Goal: Entertainment & Leisure: Consume media (video, audio)

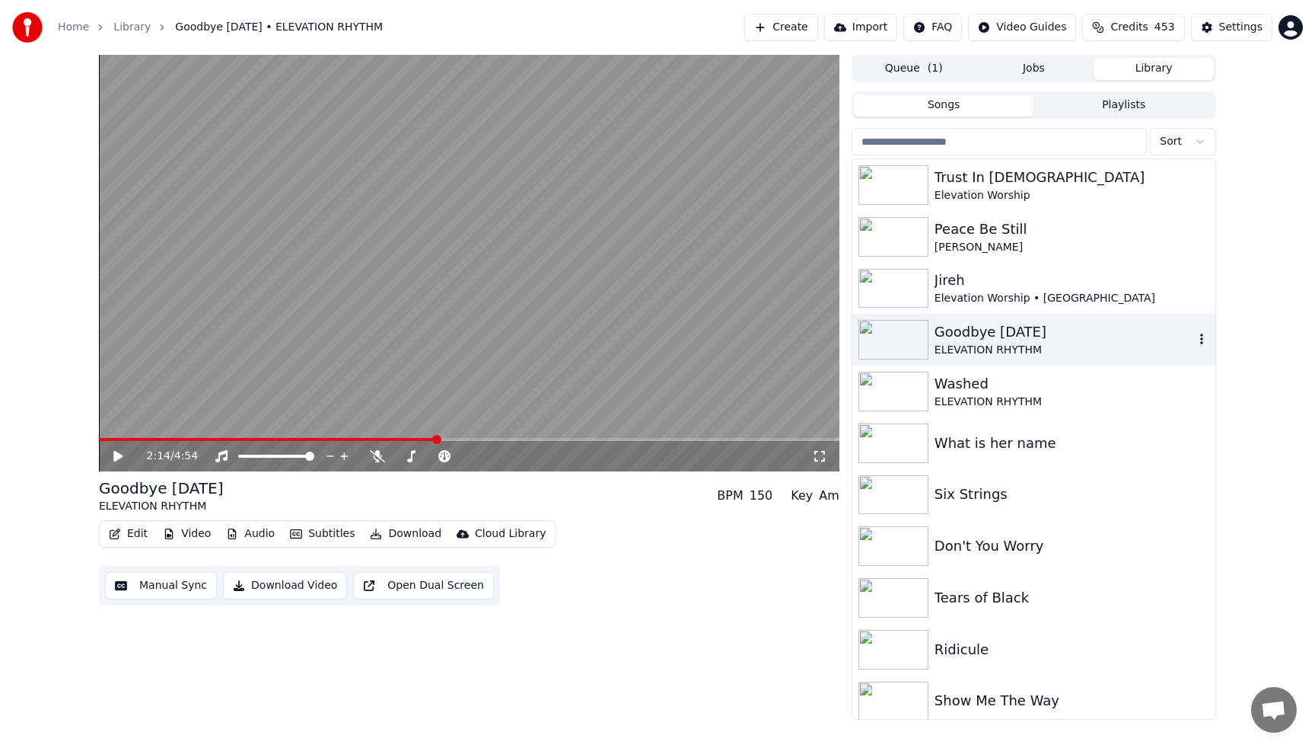
click at [1043, 325] on div "Goodbye [DATE]" at bounding box center [1065, 331] width 260 height 21
click at [101, 439] on span at bounding box center [100, 439] width 2 height 3
click at [534, 459] on icon at bounding box center [534, 455] width 14 height 15
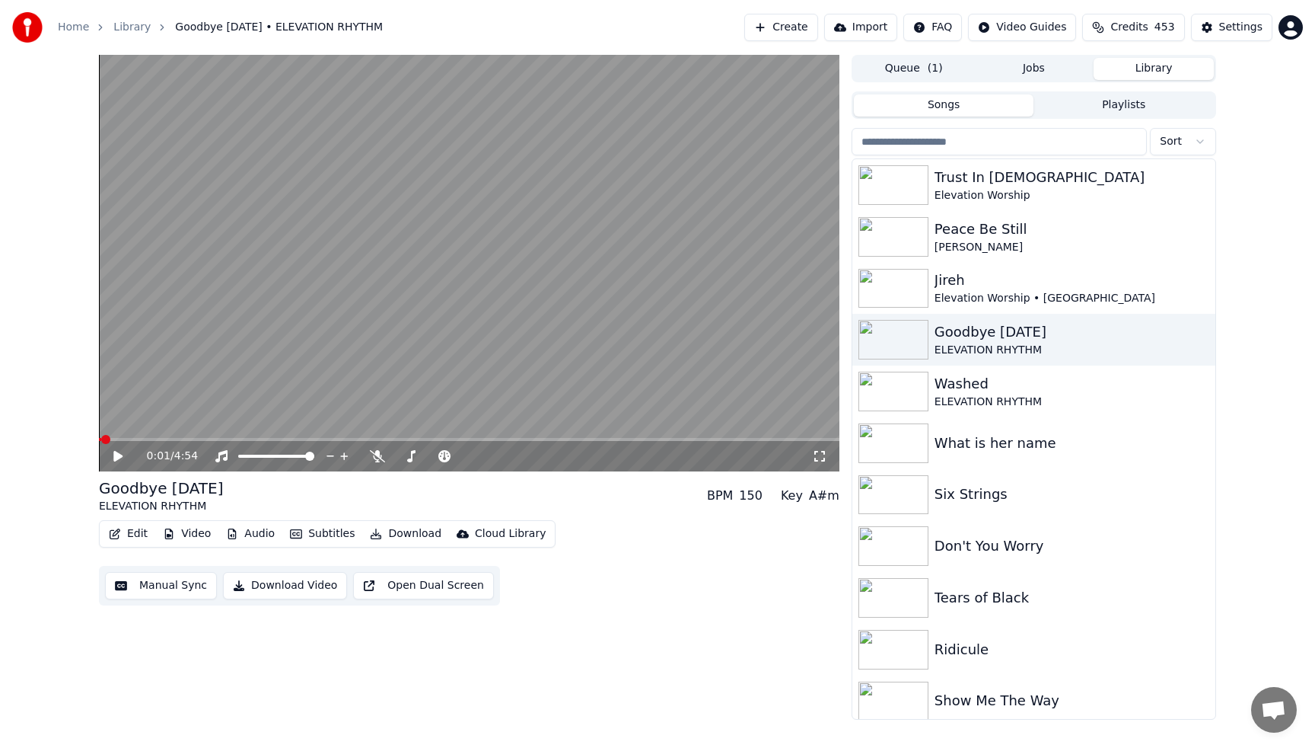
click at [115, 458] on icon at bounding box center [117, 456] width 9 height 11
click at [533, 458] on icon at bounding box center [534, 455] width 14 height 15
click at [456, 344] on video at bounding box center [469, 263] width 741 height 416
click at [1011, 177] on div "Trust In [DEMOGRAPHIC_DATA]" at bounding box center [1065, 177] width 260 height 21
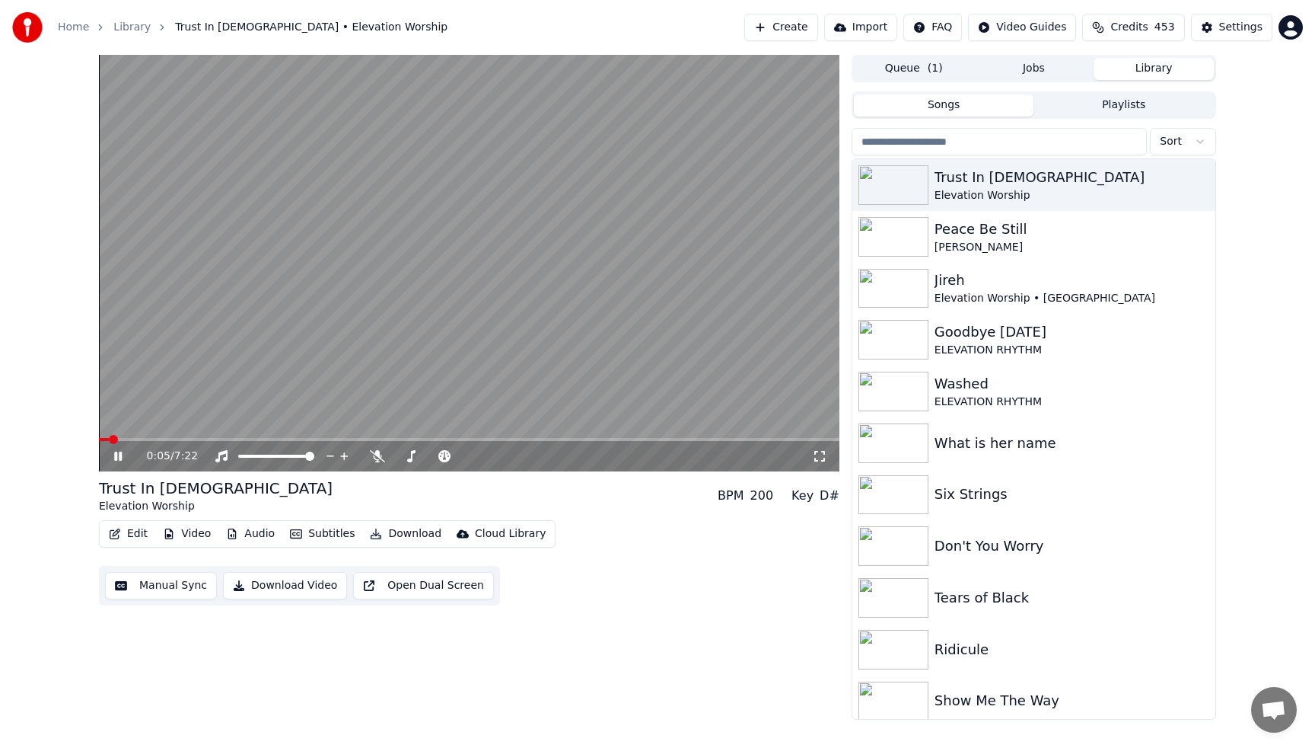
click at [703, 184] on video at bounding box center [469, 263] width 741 height 416
click at [117, 457] on icon at bounding box center [117, 456] width 9 height 11
click at [517, 457] on icon at bounding box center [520, 455] width 14 height 15
click at [517, 459] on icon at bounding box center [520, 455] width 14 height 15
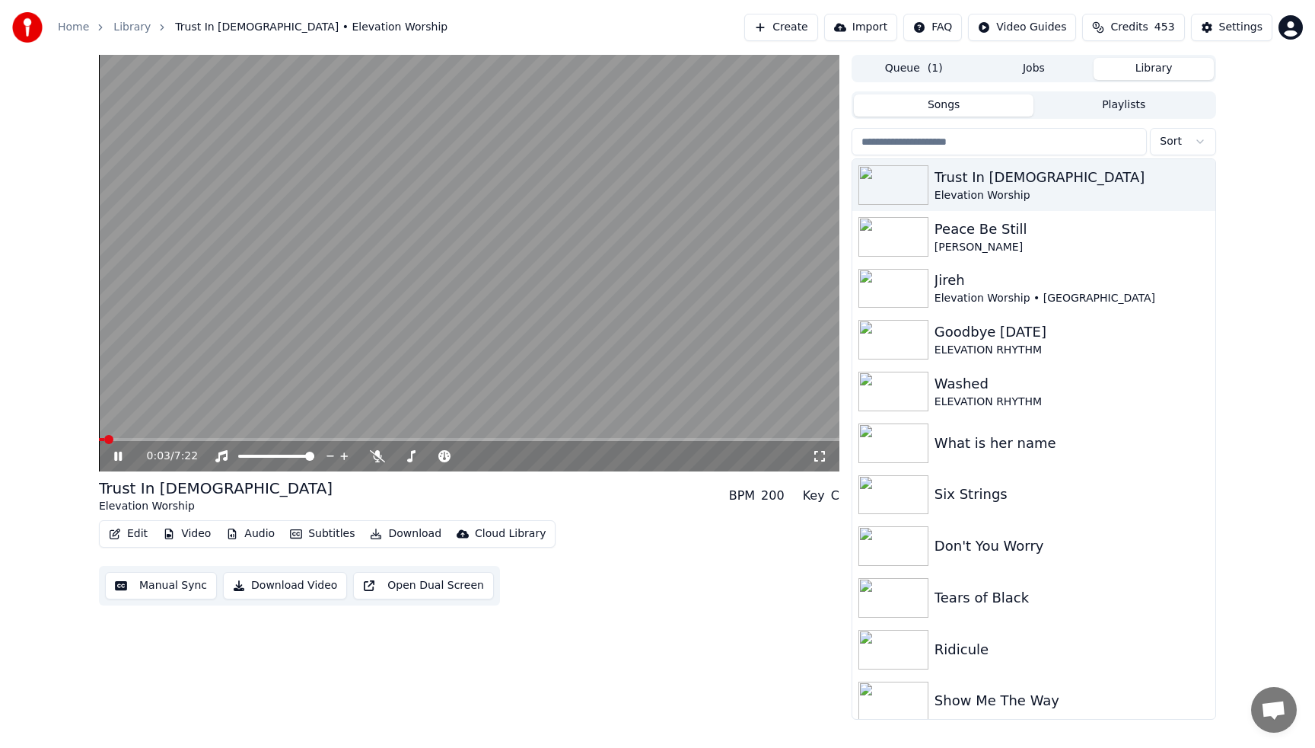
click at [103, 438] on span at bounding box center [101, 439] width 5 height 3
click at [532, 456] on icon at bounding box center [534, 456] width 8 height 8
click at [100, 438] on span at bounding box center [100, 439] width 2 height 3
click at [532, 457] on icon at bounding box center [534, 455] width 14 height 15
click at [102, 440] on span at bounding box center [100, 439] width 3 height 3
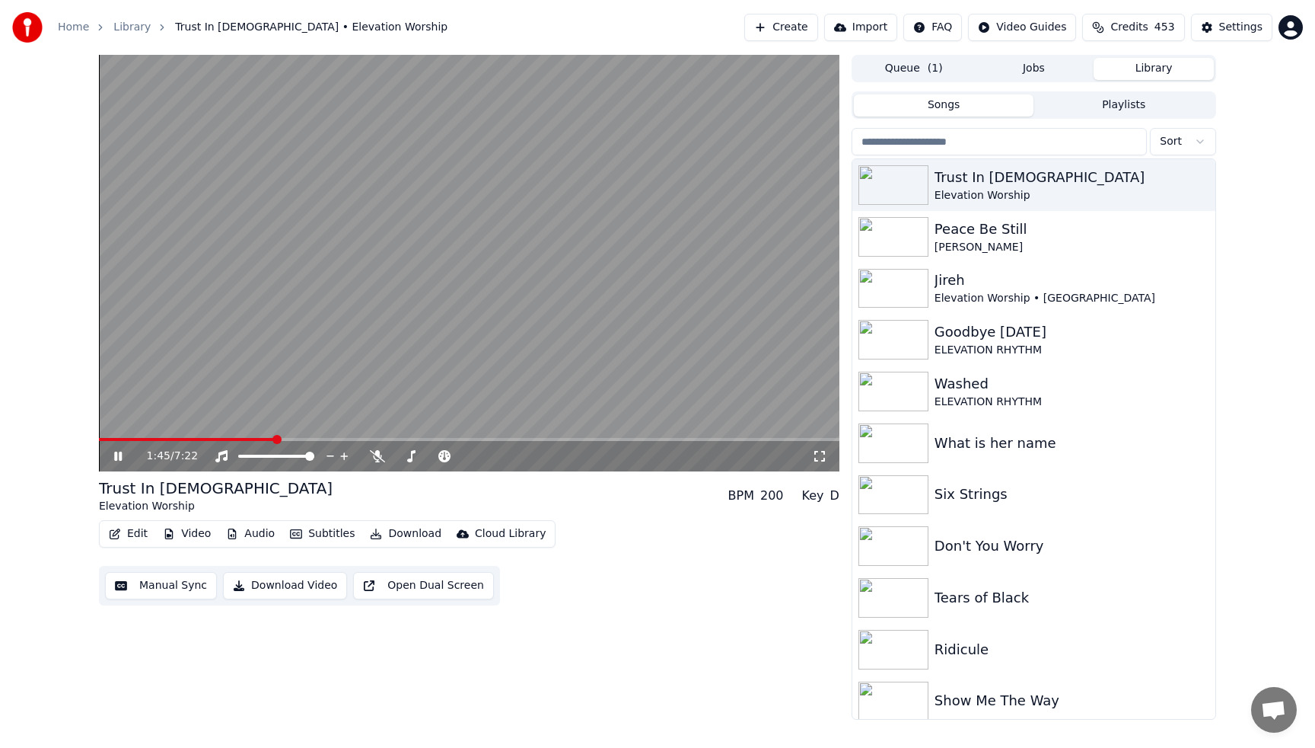
click at [311, 312] on video at bounding box center [469, 263] width 741 height 416
click at [961, 236] on div "Peace Be Still" at bounding box center [1065, 228] width 260 height 21
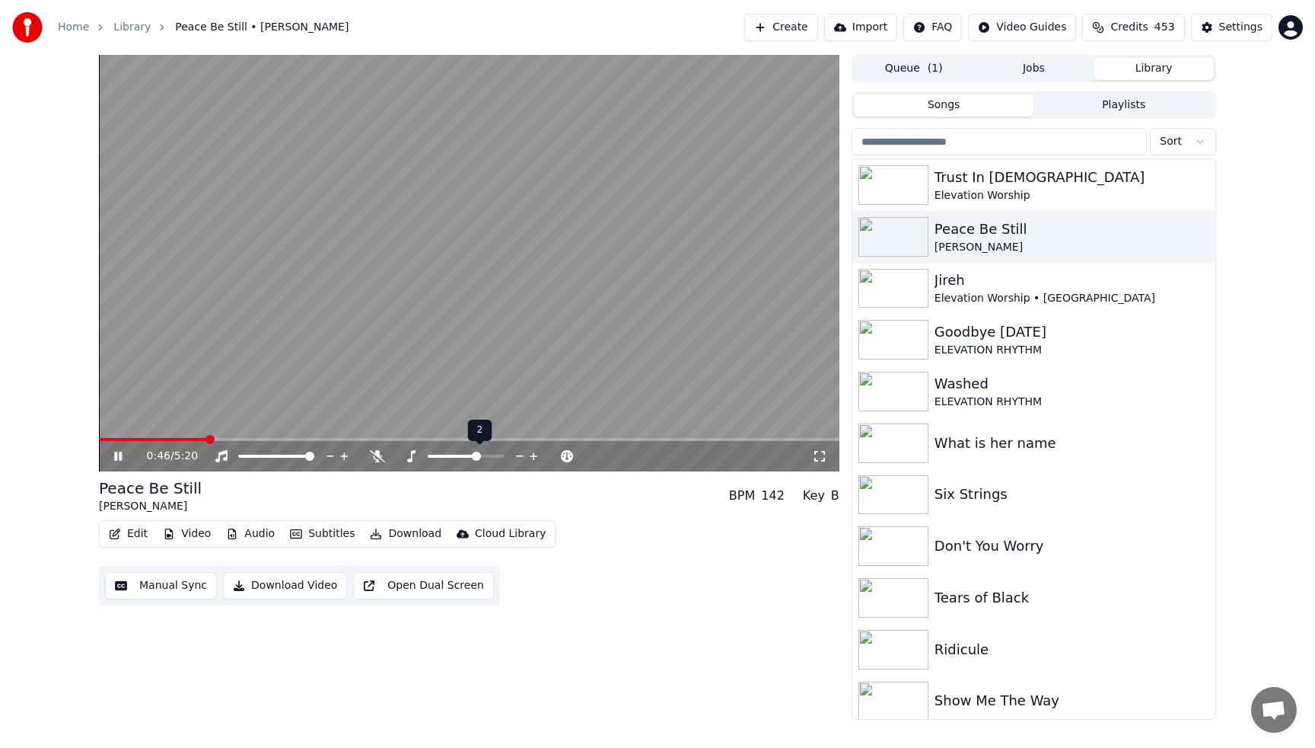
click at [533, 457] on icon at bounding box center [534, 456] width 8 height 8
click at [516, 456] on icon at bounding box center [520, 456] width 8 height 2
click at [533, 455] on icon at bounding box center [534, 456] width 8 height 8
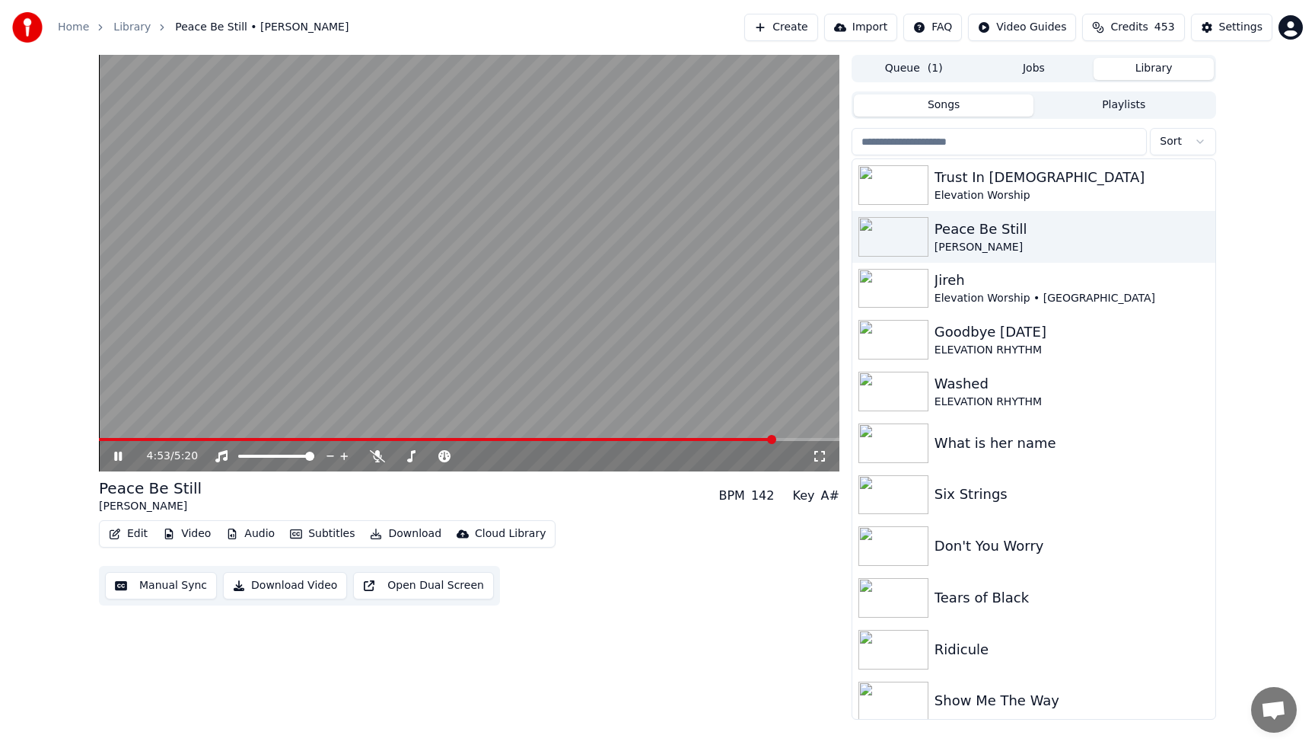
click at [1127, 106] on button "Playlists" at bounding box center [1124, 105] width 180 height 22
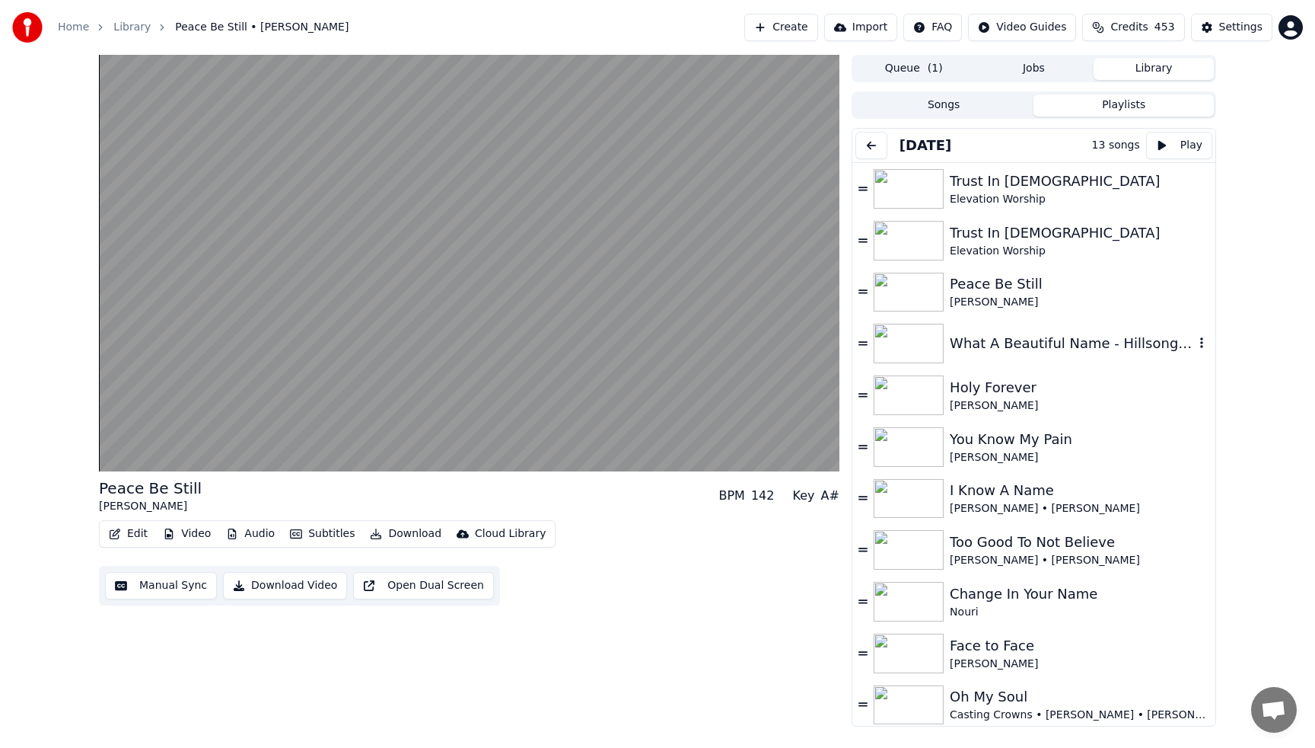
click at [995, 347] on div "What A Beautiful Name - Hillsong Worship" at bounding box center [1072, 343] width 244 height 21
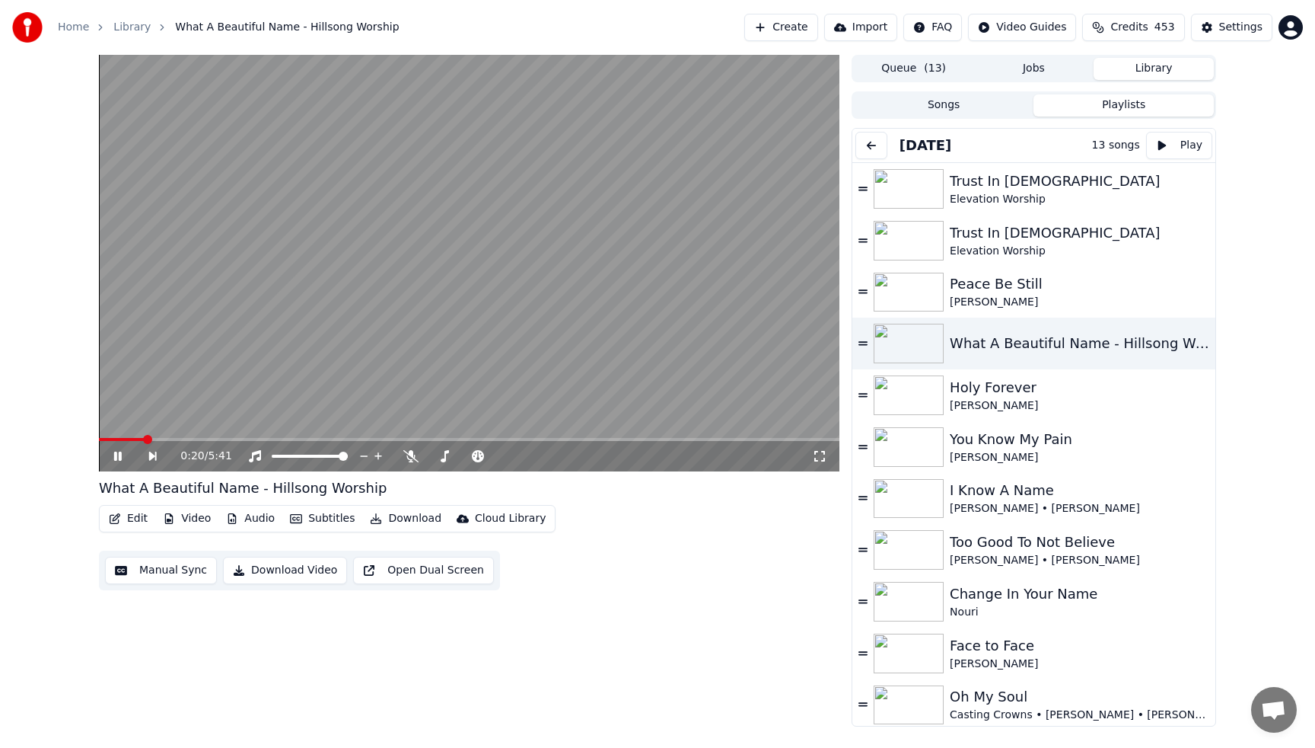
click at [619, 261] on video at bounding box center [469, 263] width 741 height 416
click at [1276, 611] on div "0:20 / 5:41 What A Beautiful Name - Hillsong Worship Edit Video Audio Subtitles…" at bounding box center [657, 390] width 1315 height 671
click at [981, 702] on div "Oh My Soul" at bounding box center [1072, 696] width 244 height 21
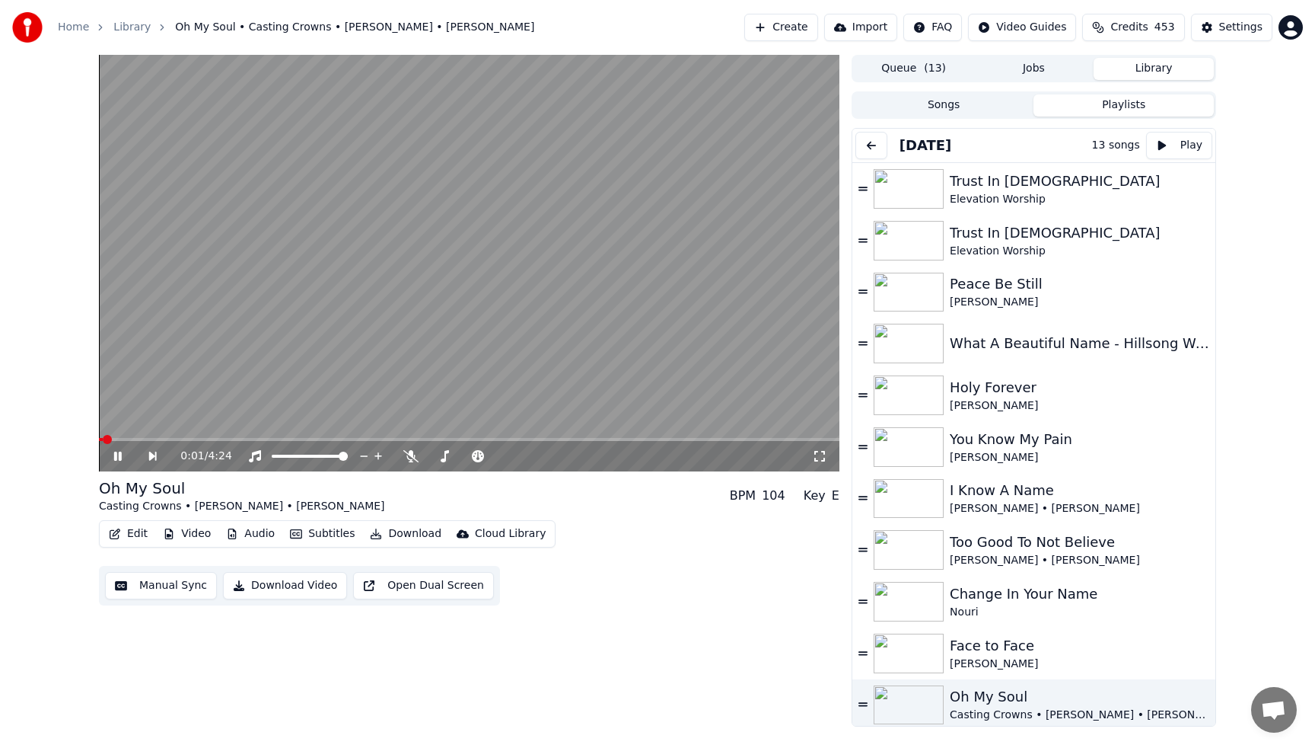
click at [425, 238] on video at bounding box center [469, 263] width 741 height 416
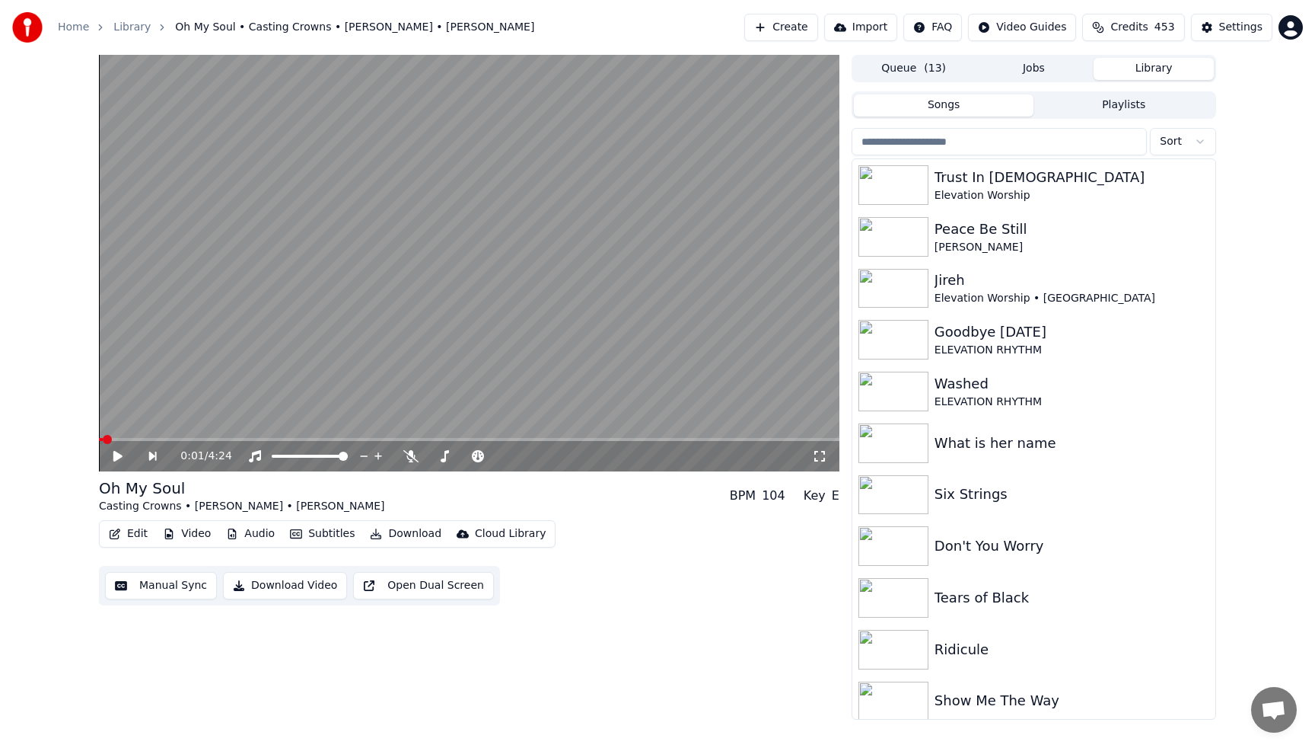
click at [920, 102] on button "Songs" at bounding box center [944, 105] width 180 height 22
click at [979, 646] on div "Ridicule" at bounding box center [1065, 649] width 260 height 21
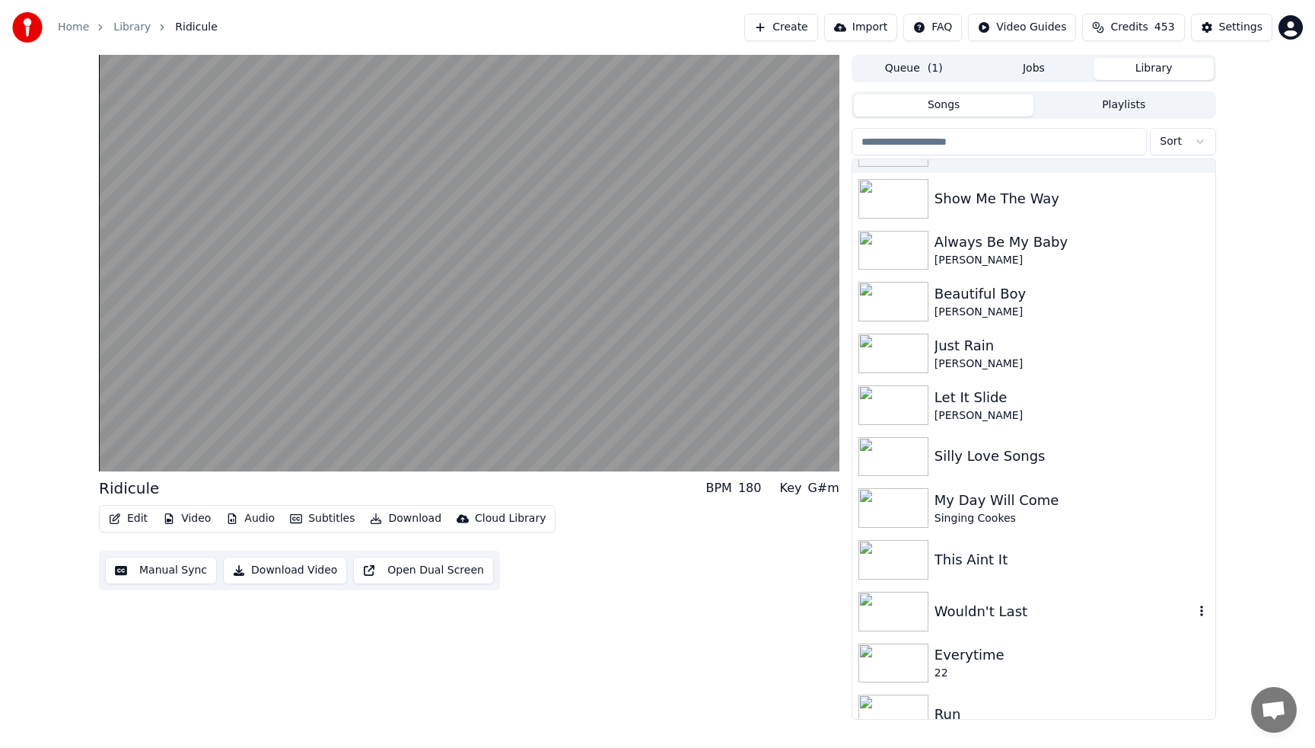
scroll to position [518, 0]
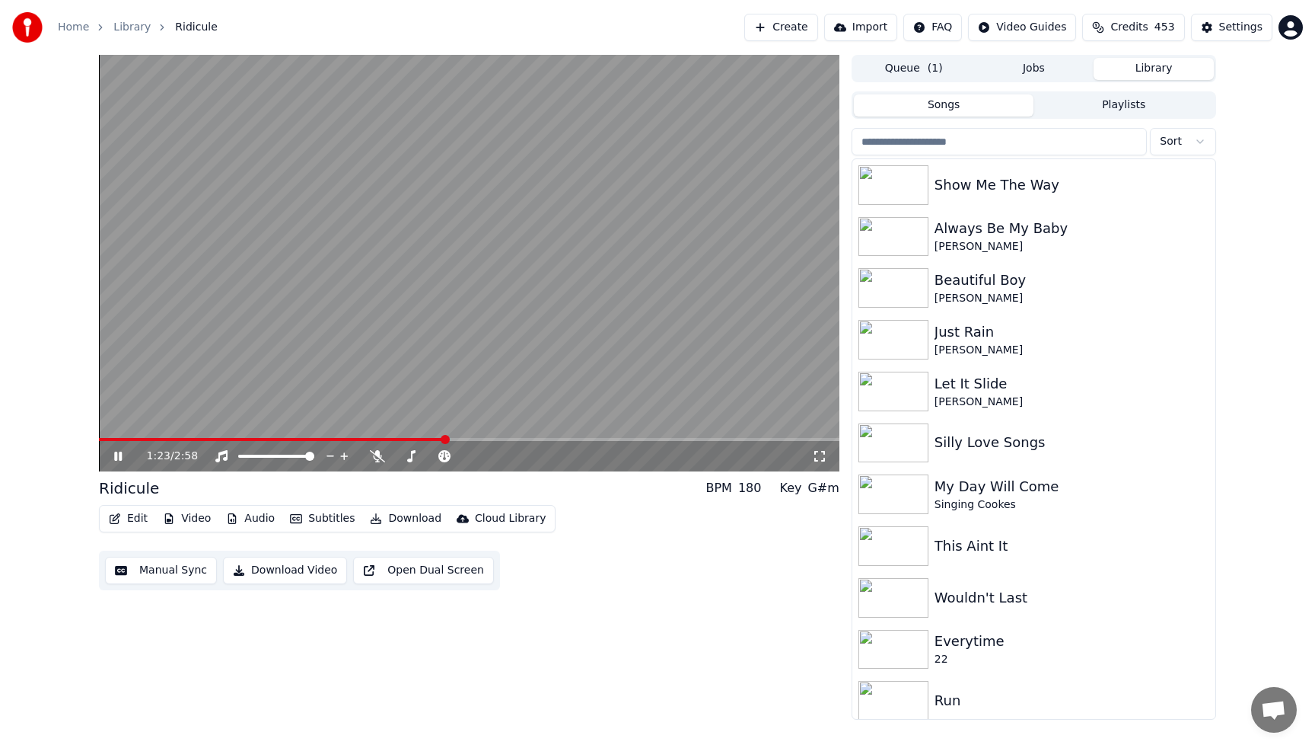
click at [629, 186] on video at bounding box center [469, 263] width 741 height 416
click at [980, 551] on div "This Aint It" at bounding box center [1065, 545] width 260 height 21
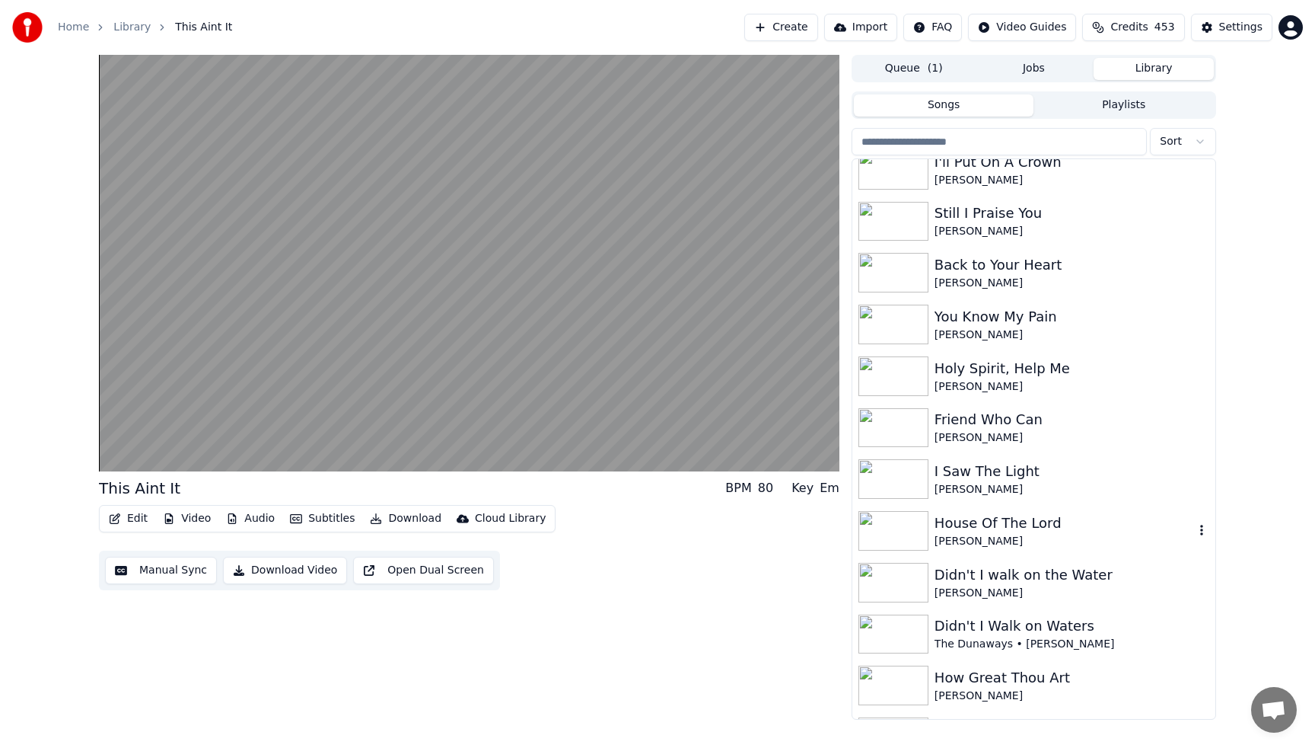
scroll to position [1340, 0]
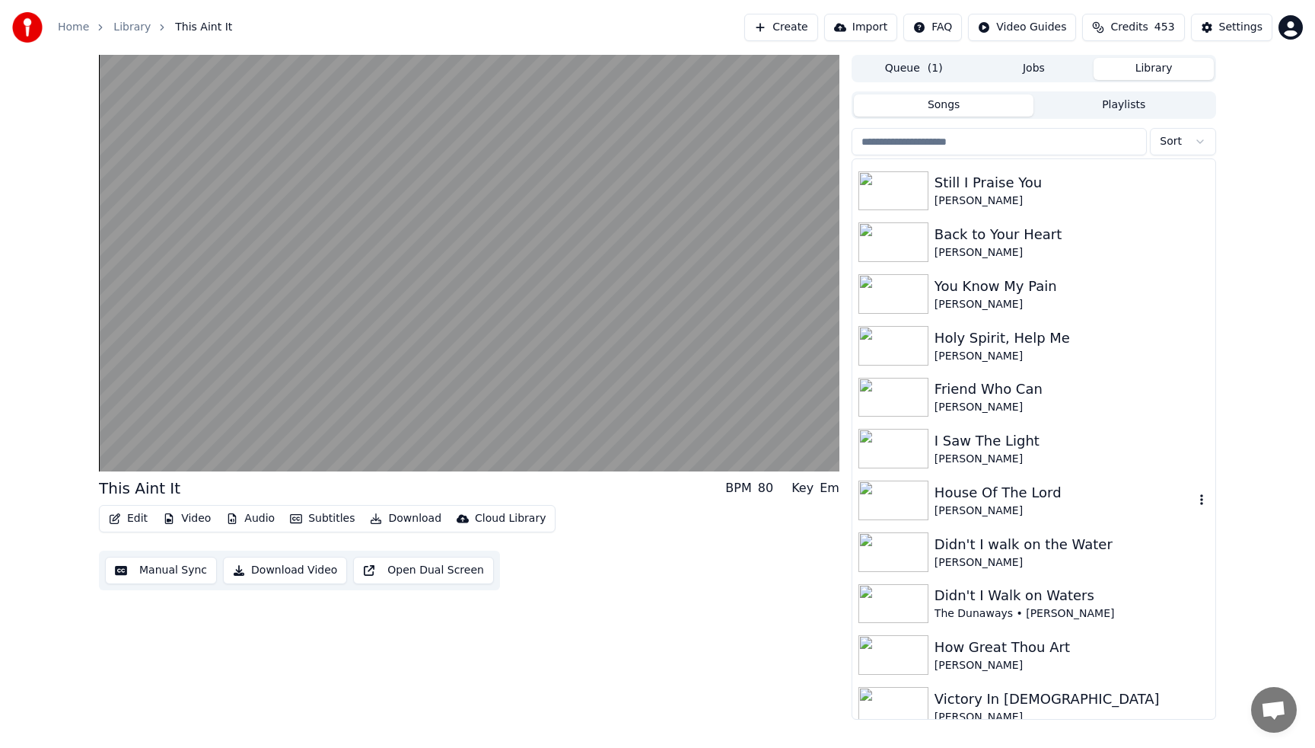
click at [972, 462] on div "[PERSON_NAME]" at bounding box center [1072, 458] width 275 height 15
